Goal: Information Seeking & Learning: Learn about a topic

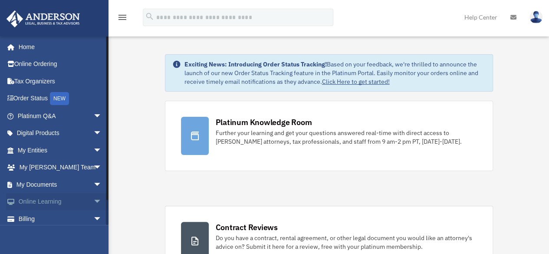
click at [81, 200] on link "Online Learning arrow_drop_down" at bounding box center [60, 201] width 109 height 17
click at [93, 200] on span "arrow_drop_down" at bounding box center [101, 202] width 17 height 18
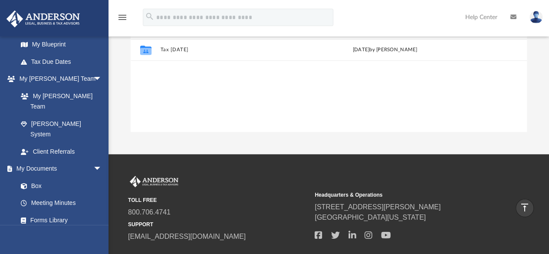
scroll to position [192, 0]
click at [35, 176] on link "Box" at bounding box center [63, 184] width 103 height 17
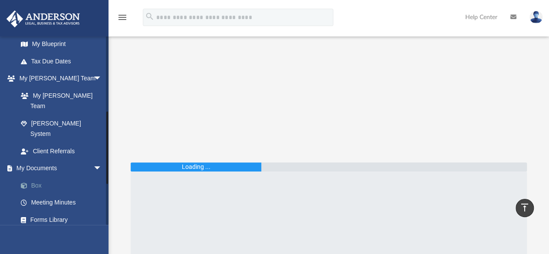
click at [35, 176] on link "Box" at bounding box center [63, 184] width 103 height 17
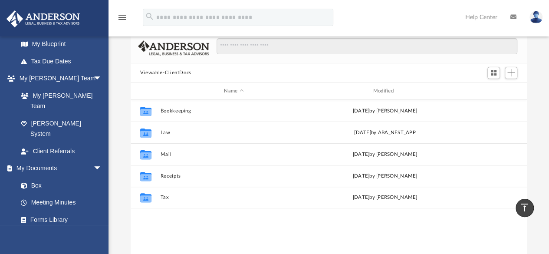
scroll to position [59, 0]
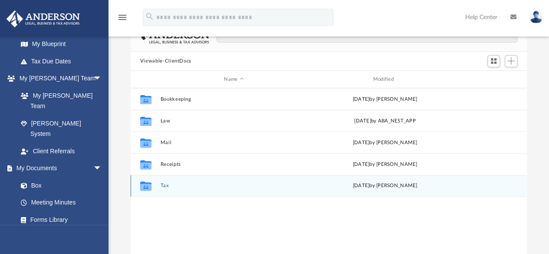
click at [165, 183] on button "Tax" at bounding box center [233, 186] width 147 height 6
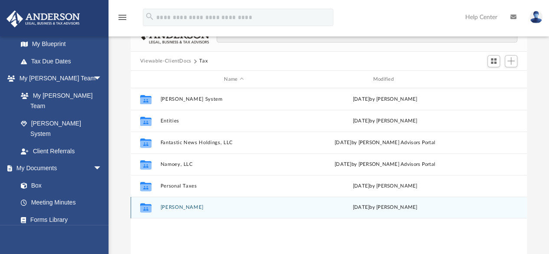
click at [196, 209] on button "Spaulding-Yeoman, Deirdre" at bounding box center [233, 208] width 147 height 6
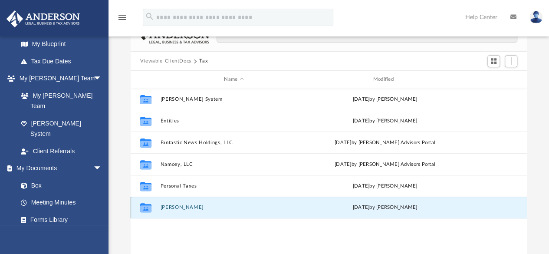
click at [196, 209] on button "Spaulding-Yeoman, Deirdre" at bounding box center [233, 208] width 147 height 6
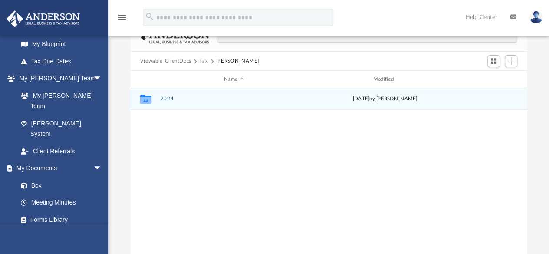
click at [165, 97] on button "2024" at bounding box center [233, 99] width 147 height 6
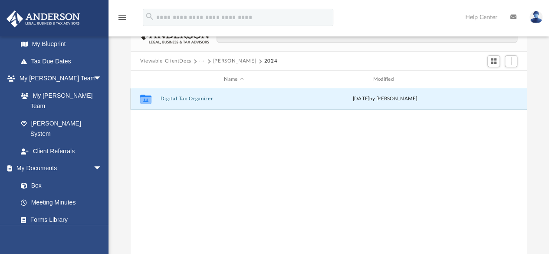
click at [165, 97] on button "Digital Tax Organizer" at bounding box center [233, 99] width 147 height 6
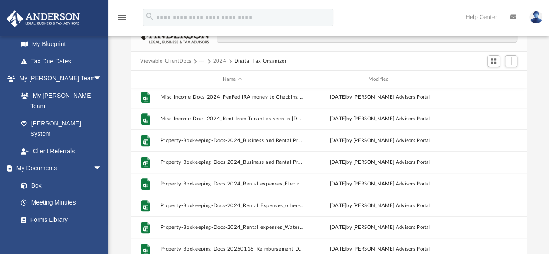
scroll to position [362, 0]
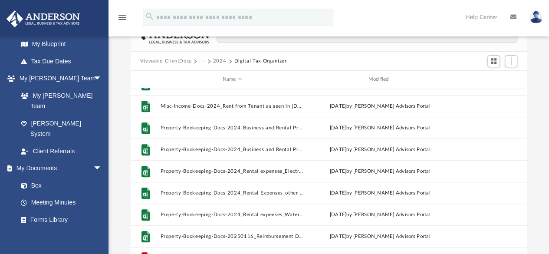
click at [379, 5] on div "menu search Site Menu add dwspauld@aol.com My Profile Reset Password Logout Hel…" at bounding box center [274, 18] width 549 height 36
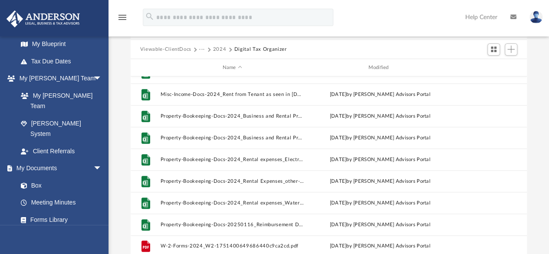
scroll to position [72, 0]
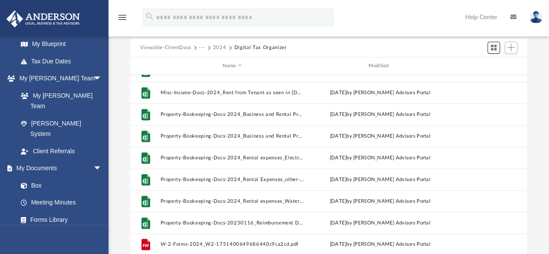
click at [494, 48] on span "Switch to Grid View" at bounding box center [493, 47] width 7 height 7
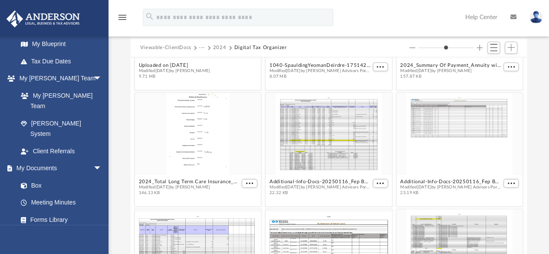
scroll to position [0, 0]
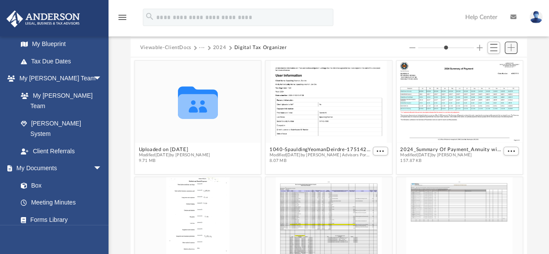
click at [508, 47] on button "Add" at bounding box center [510, 48] width 13 height 12
click at [508, 47] on span "Add" at bounding box center [510, 47] width 7 height 7
click at [164, 44] on button "Viewable-ClientDocs" at bounding box center [165, 48] width 51 height 8
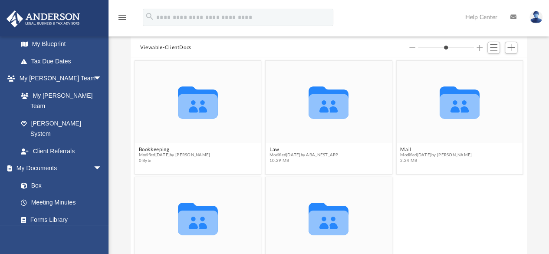
click at [118, 15] on icon "menu" at bounding box center [122, 17] width 10 height 10
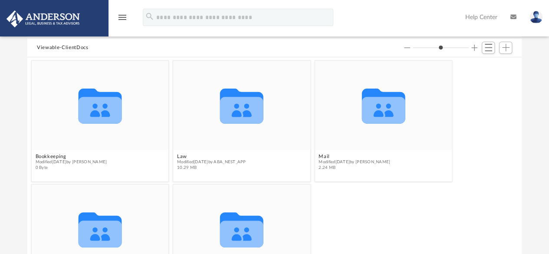
scroll to position [190, 487]
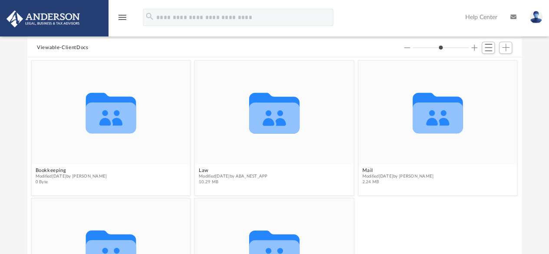
type input "*"
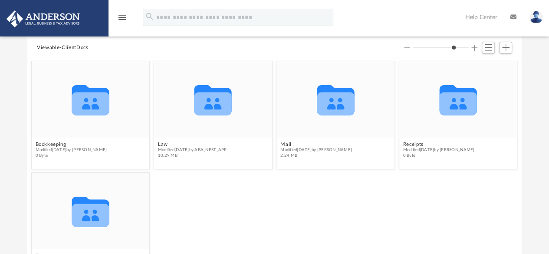
click at [118, 15] on icon "menu" at bounding box center [122, 17] width 10 height 10
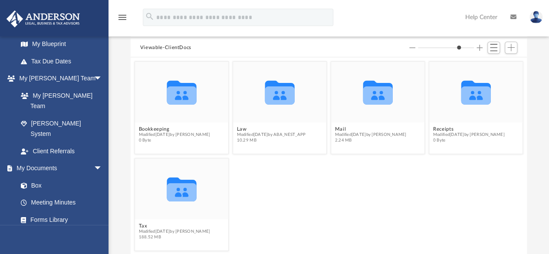
scroll to position [7, 7]
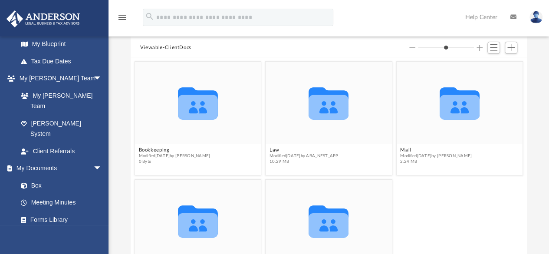
click at [118, 17] on icon "menu" at bounding box center [122, 17] width 10 height 10
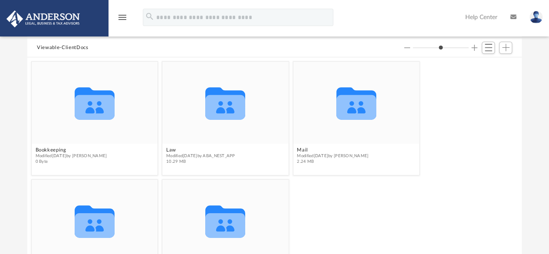
click at [118, 17] on icon "menu" at bounding box center [122, 17] width 10 height 10
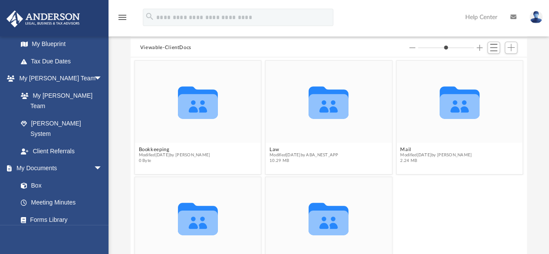
click at [118, 17] on icon "menu" at bounding box center [122, 17] width 10 height 10
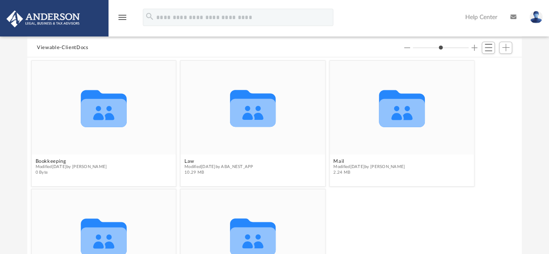
scroll to position [0, 0]
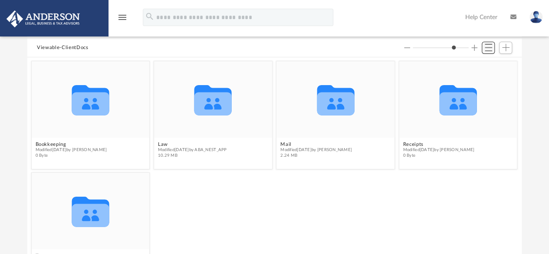
click at [489, 49] on span "Switch to List View" at bounding box center [487, 47] width 7 height 7
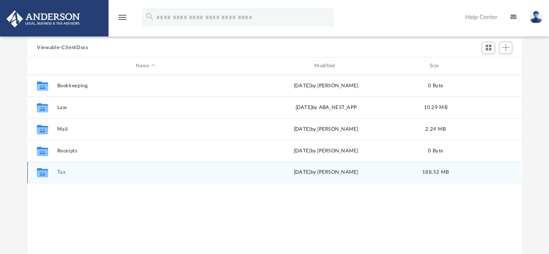
click at [41, 171] on icon "grid" at bounding box center [42, 173] width 11 height 7
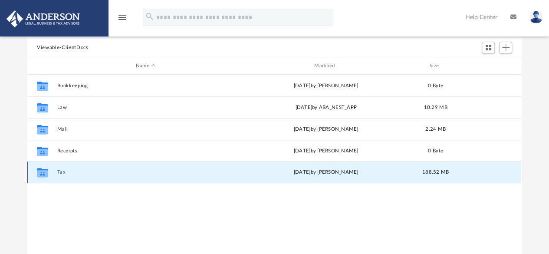
click at [62, 171] on button "Tax" at bounding box center [145, 173] width 176 height 6
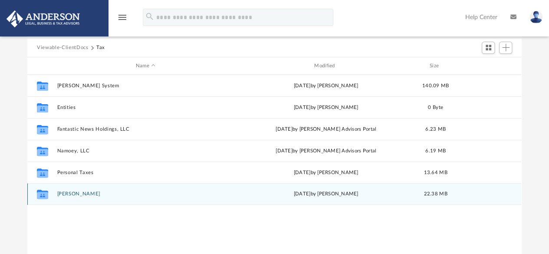
click at [65, 193] on button "Spaulding-Yeoman, Deirdre" at bounding box center [145, 194] width 176 height 6
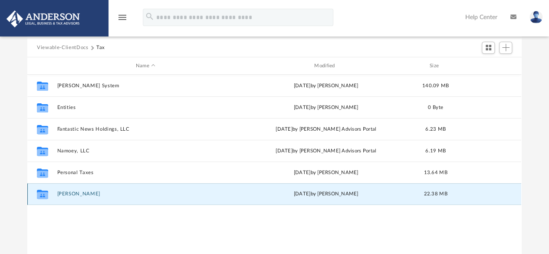
click at [65, 193] on button "Spaulding-Yeoman, Deirdre" at bounding box center [145, 194] width 176 height 6
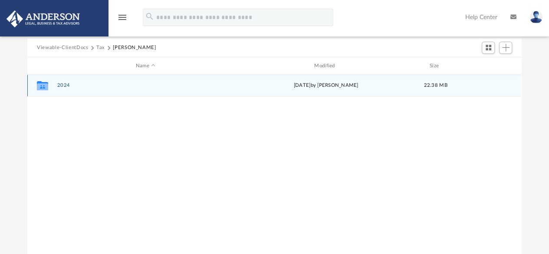
click at [61, 85] on button "2024" at bounding box center [145, 86] width 176 height 6
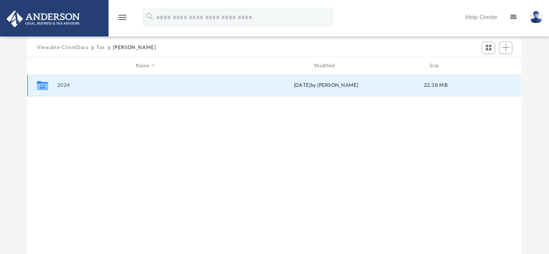
click at [61, 85] on button "2024" at bounding box center [145, 86] width 176 height 6
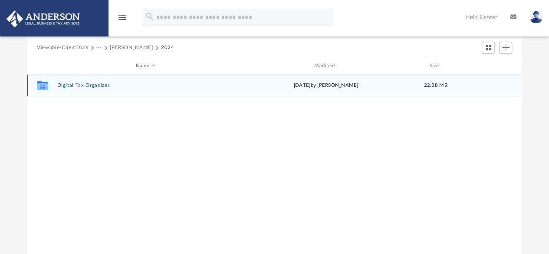
click at [61, 85] on button "Digital Tax Organizer" at bounding box center [145, 86] width 176 height 6
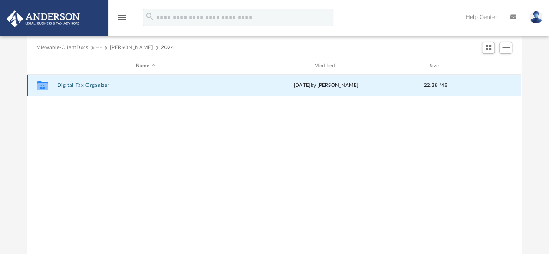
click at [61, 85] on button "Digital Tax Organizer" at bounding box center [145, 86] width 176 height 6
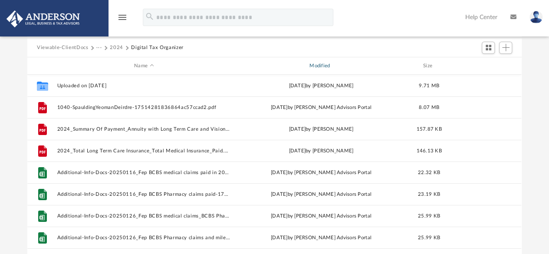
click at [265, 62] on div "Name Modified Size" at bounding box center [274, 65] width 494 height 17
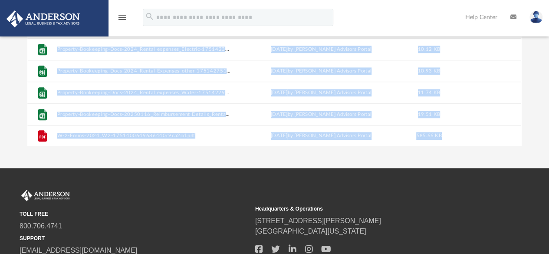
scroll to position [249, 0]
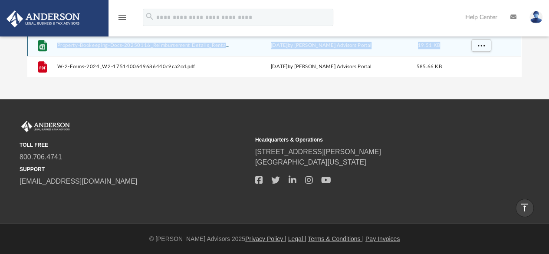
drag, startPoint x: 37, startPoint y: 42, endPoint x: 455, endPoint y: 51, distance: 418.1
copy div "Viewable-ClientDocs ··· 2024 Digital Tax Organizer Name Modified Size File Misc…"
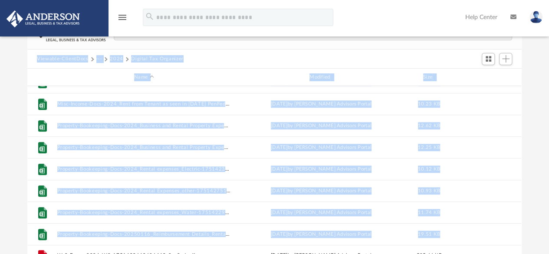
scroll to position [62, 0]
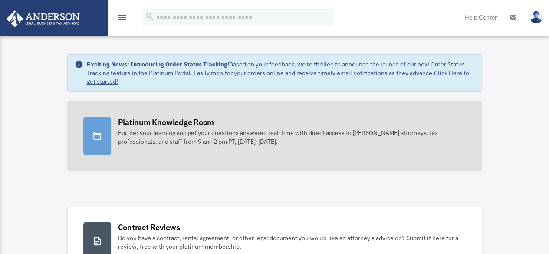
click at [102, 128] on div at bounding box center [97, 136] width 28 height 38
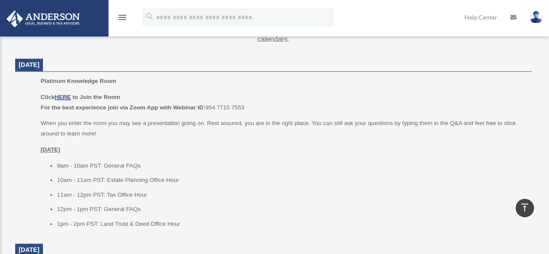
scroll to position [333, 0]
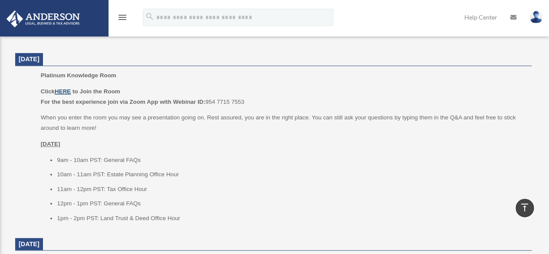
click at [63, 91] on u "HERE" at bounding box center [63, 91] width 16 height 7
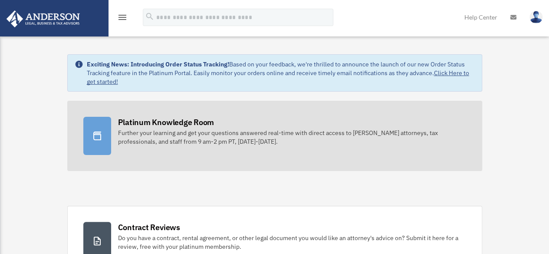
click at [153, 122] on div "Platinum Knowledge Room" at bounding box center [166, 122] width 96 height 11
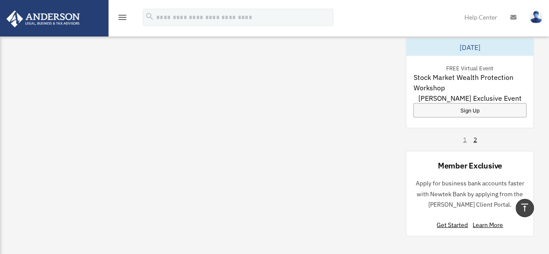
scroll to position [804, 0]
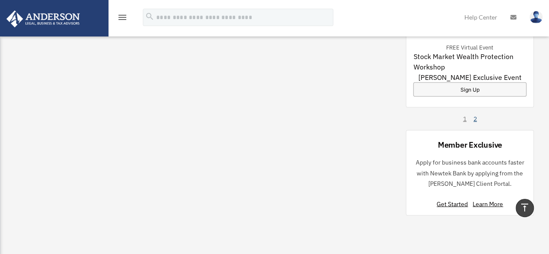
click at [475, 116] on link "2" at bounding box center [474, 118] width 3 height 9
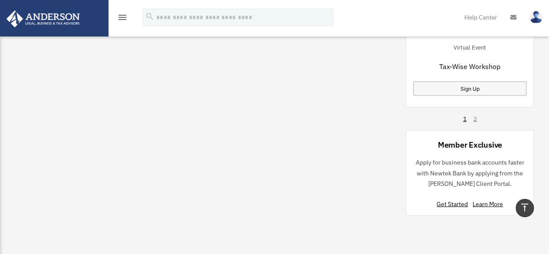
click at [474, 117] on div "1 2" at bounding box center [470, 118] width 14 height 9
click at [463, 118] on link "1" at bounding box center [464, 118] width 3 height 9
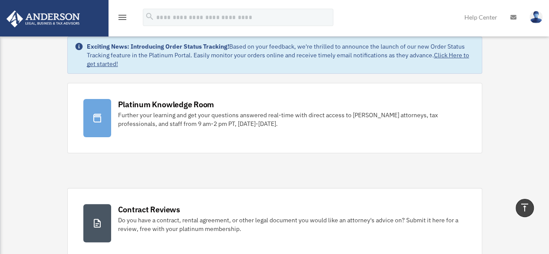
scroll to position [0, 0]
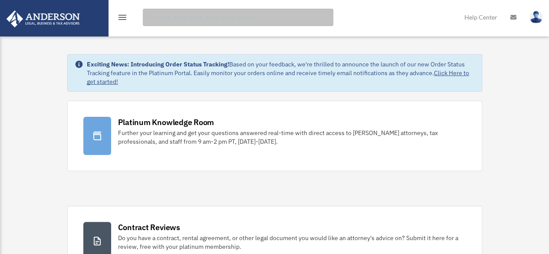
click at [171, 15] on input "search" at bounding box center [238, 17] width 190 height 17
type input "**********"
